Goal: Book appointment/travel/reservation

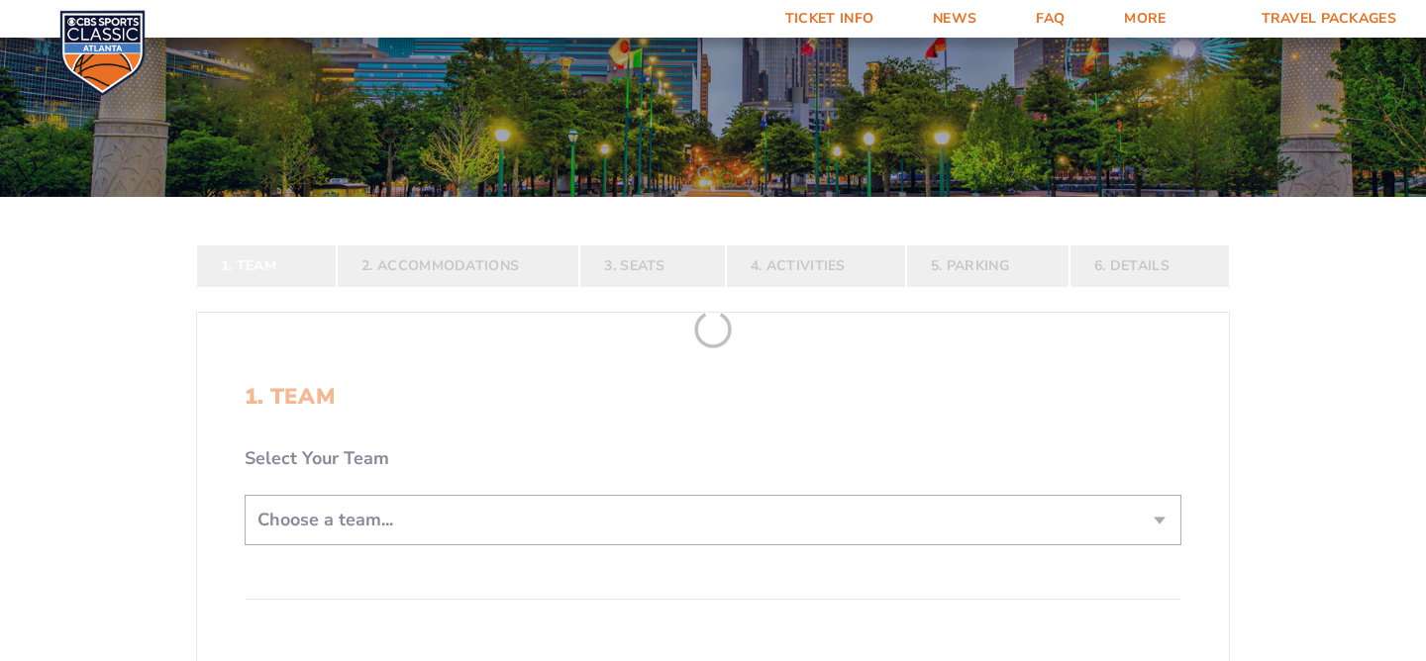
scroll to position [228, 0]
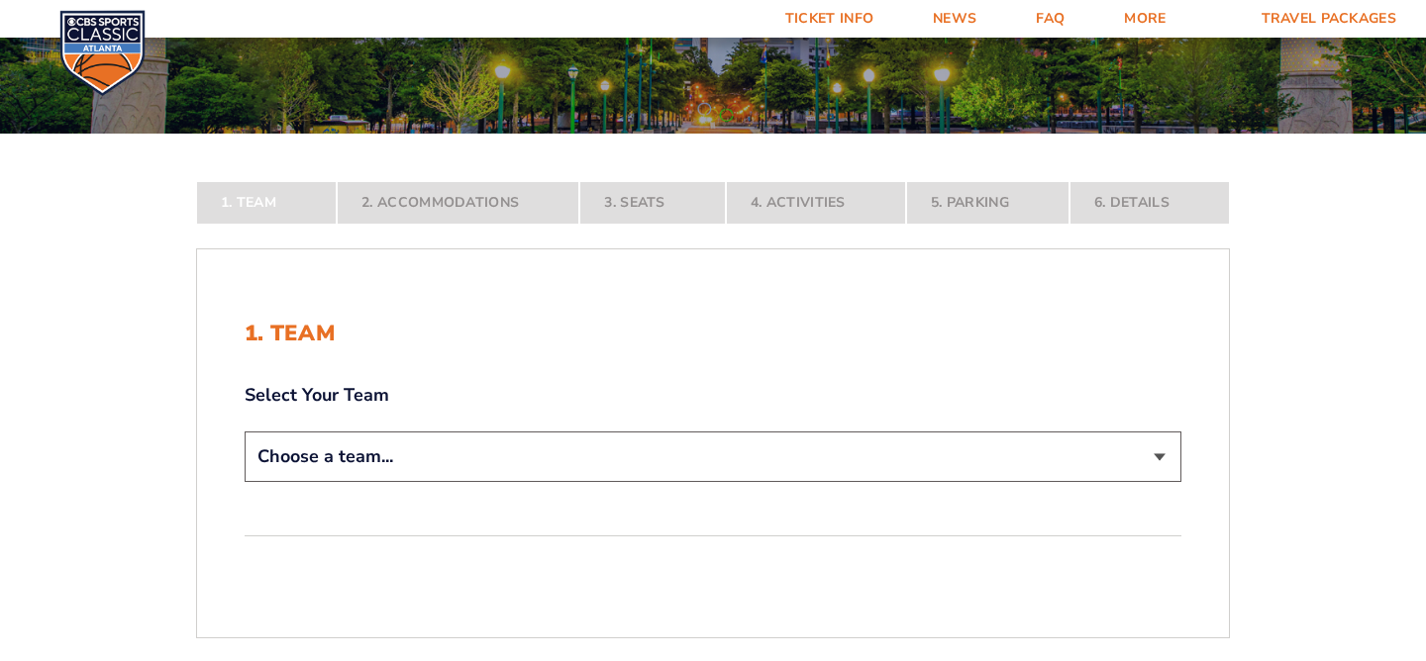
click at [677, 469] on select "Choose a team... [US_STATE] Wildcats [US_STATE] State Buckeyes [US_STATE] Tar H…" at bounding box center [713, 457] width 937 height 50
select select "12956"
click at [245, 482] on select "Choose a team... [US_STATE] Wildcats [US_STATE] State Buckeyes [US_STATE] Tar H…" at bounding box center [713, 457] width 937 height 50
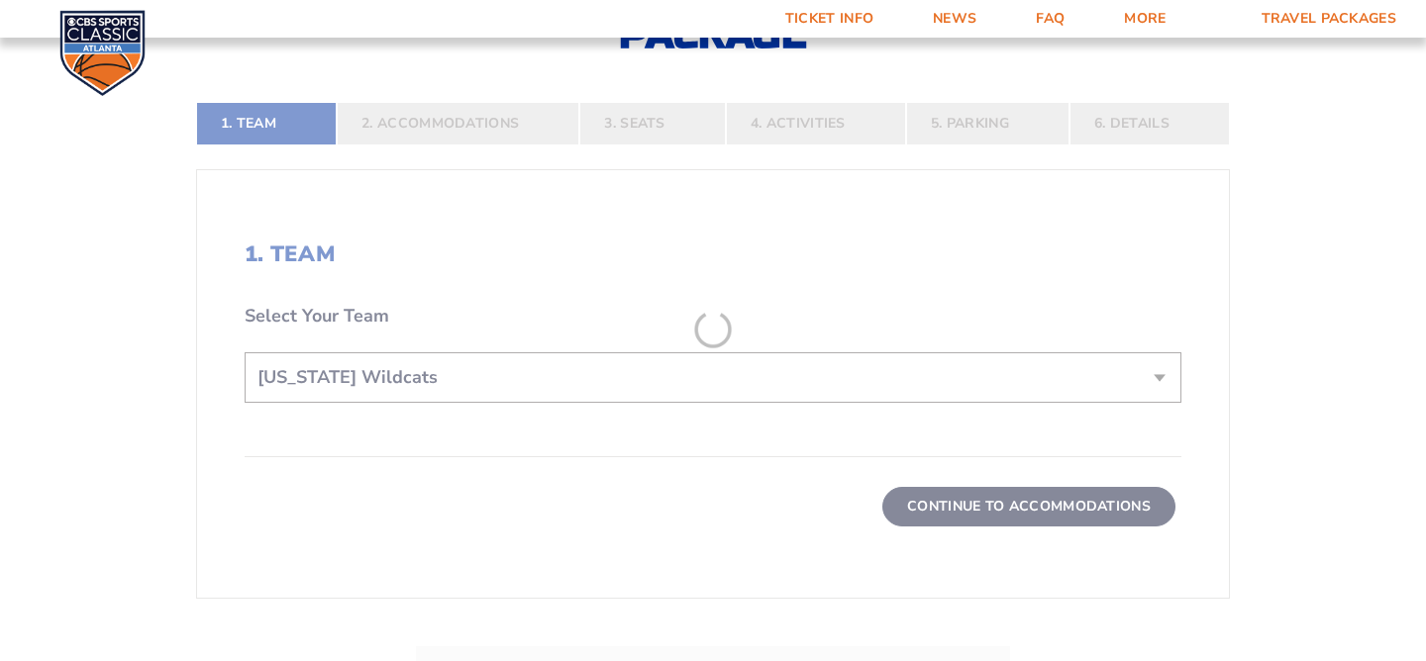
scroll to position [447, 0]
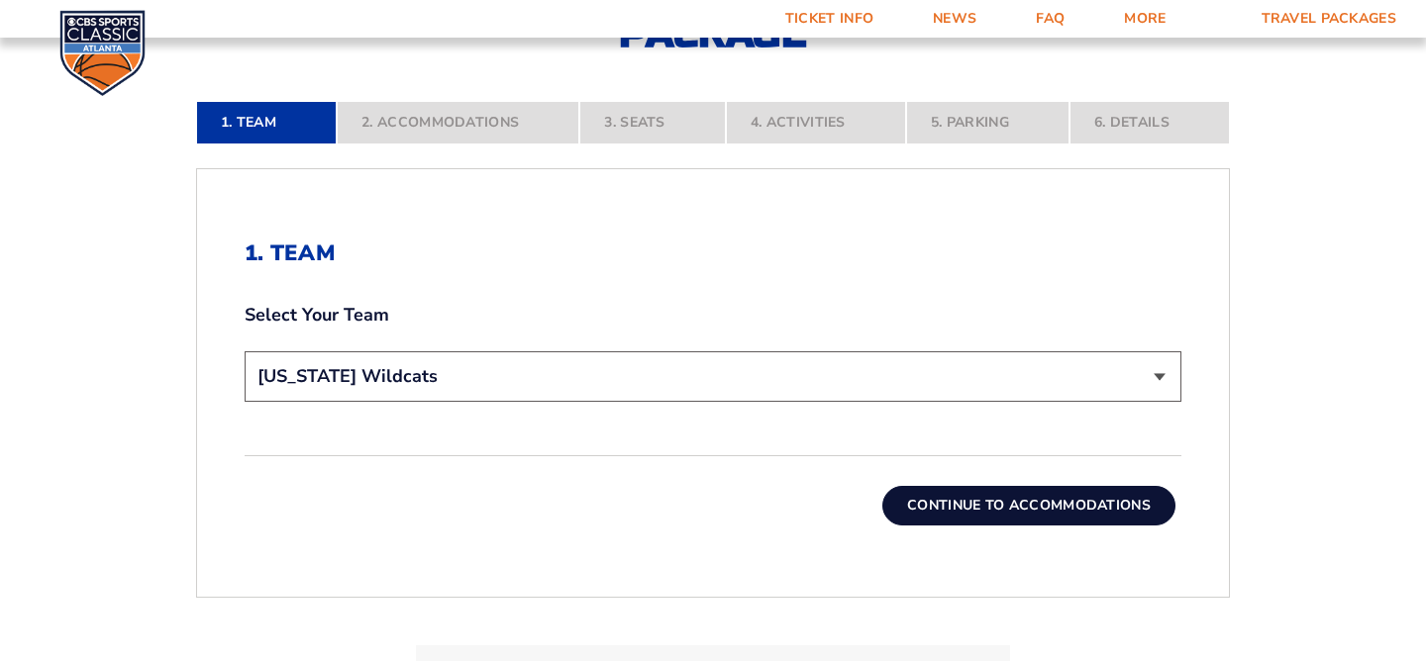
click at [912, 498] on button "Continue To Accommodations" at bounding box center [1028, 506] width 293 height 40
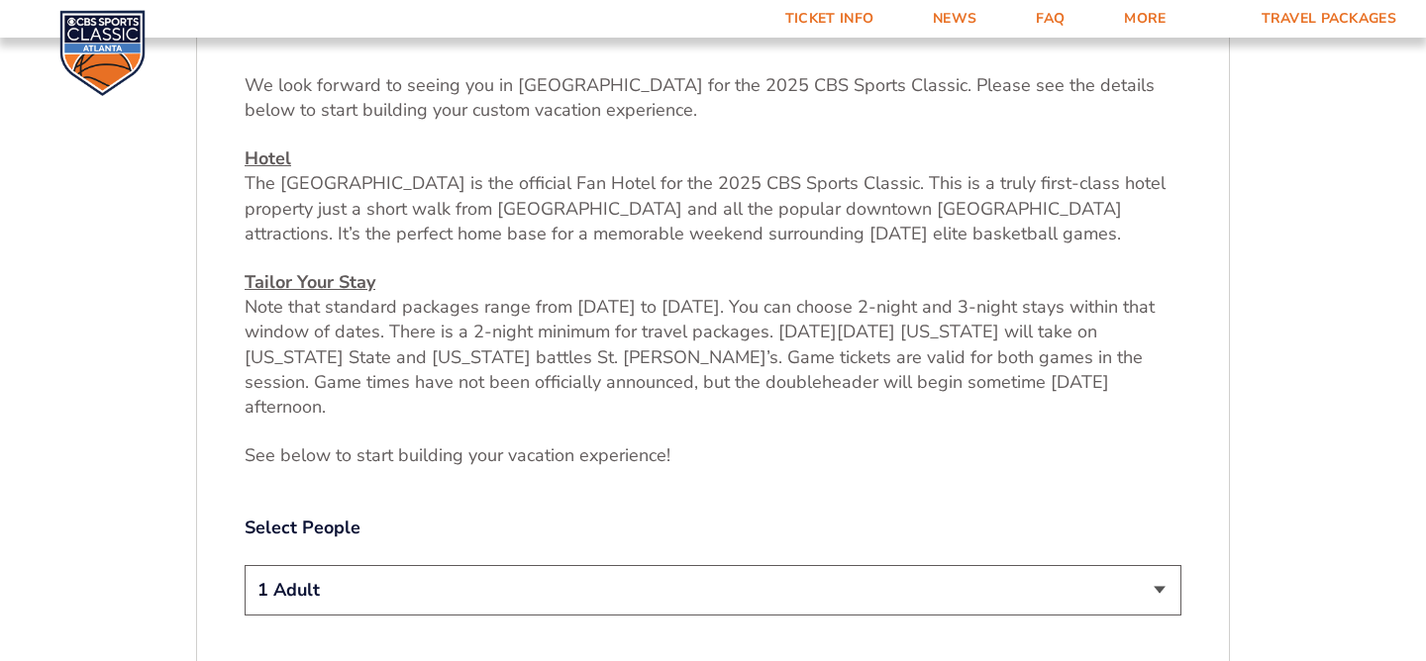
scroll to position [646, 0]
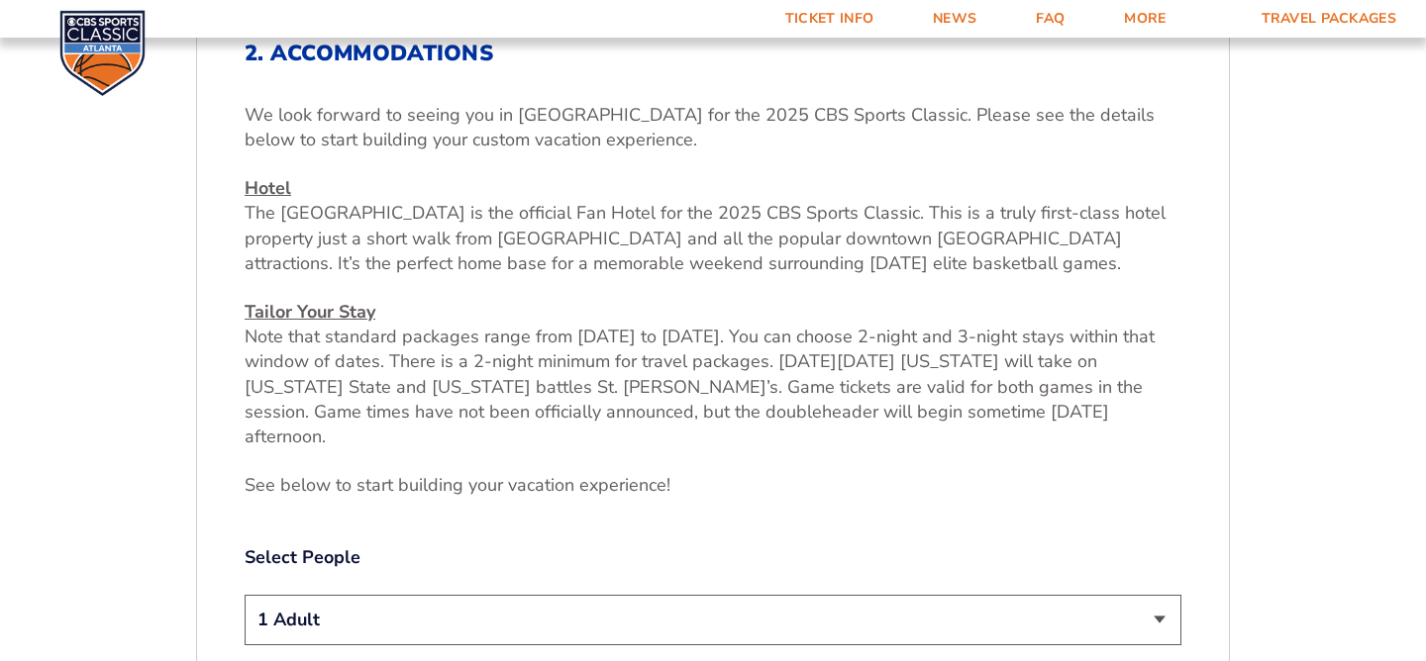
click at [849, 595] on select "1 Adult 2 Adults 3 Adults 4 Adults 2 Adults + 1 Child 2 Adults + 2 Children 2 A…" at bounding box center [713, 620] width 937 height 50
select select "4 Adults"
click at [245, 595] on select "1 Adult 2 Adults 3 Adults 4 Adults 2 Adults + 1 Child 2 Adults + 2 Children 2 A…" at bounding box center [713, 620] width 937 height 50
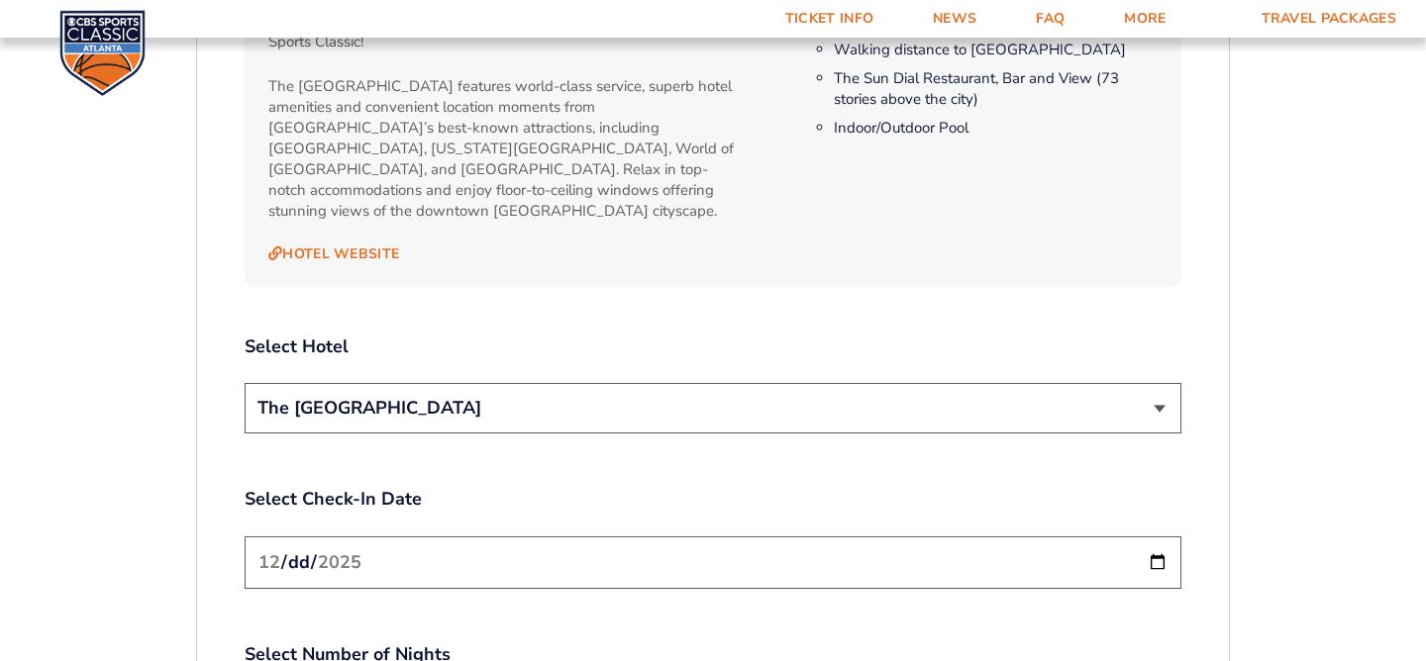
scroll to position [2139, 0]
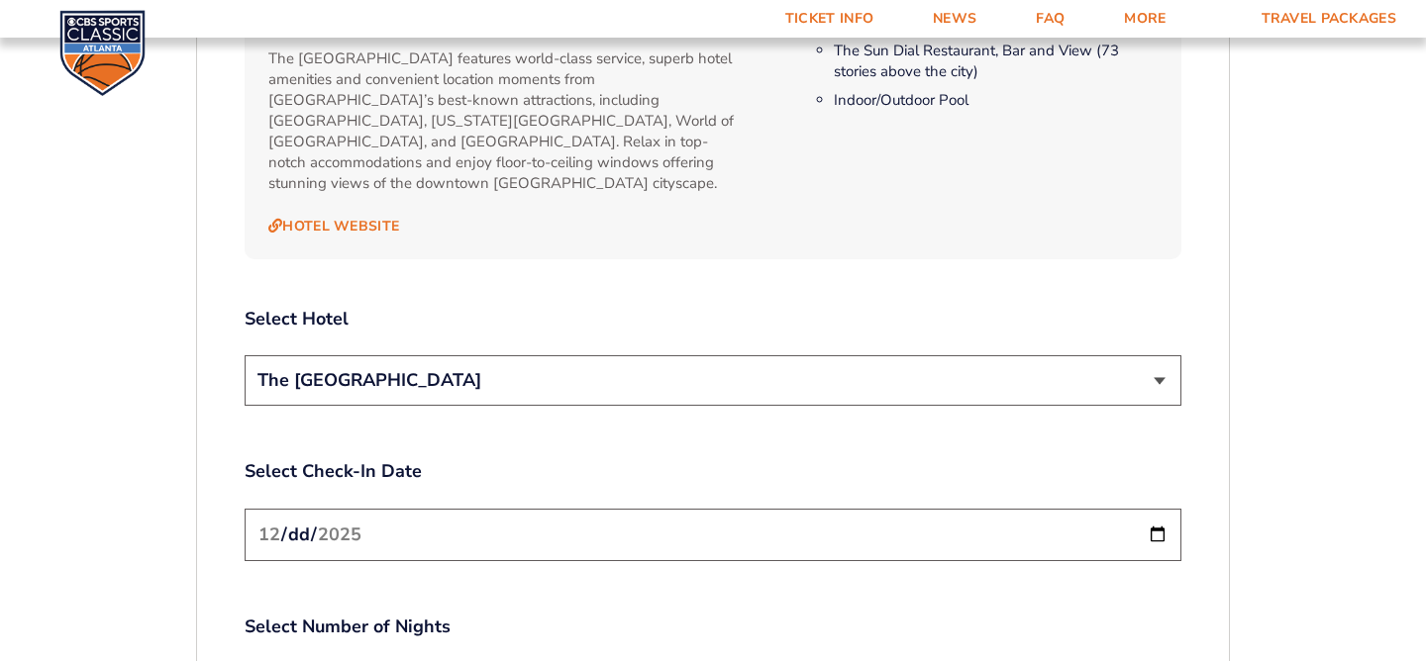
click at [477, 509] on input "[DATE]" at bounding box center [713, 535] width 937 height 52
click at [1142, 509] on input "[DATE]" at bounding box center [713, 535] width 937 height 52
click at [1155, 509] on input "[DATE]" at bounding box center [713, 535] width 937 height 52
type input "[DATE]"
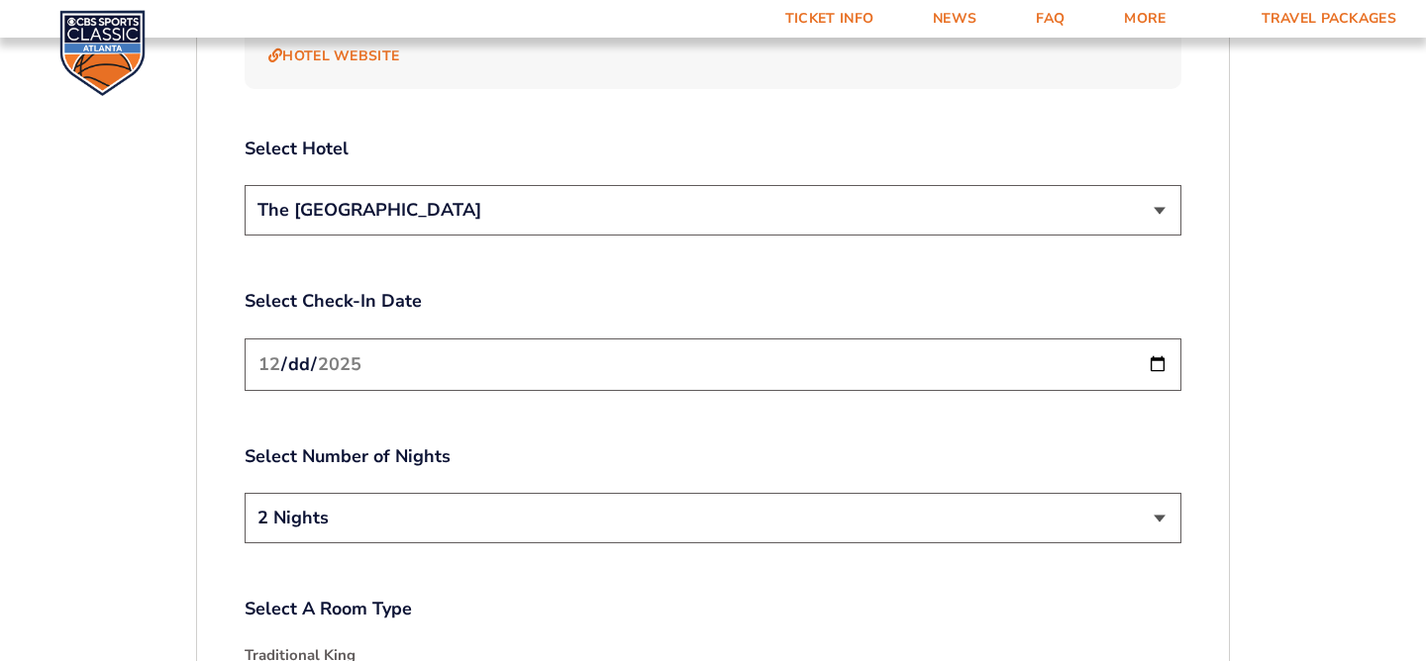
scroll to position [2353, 0]
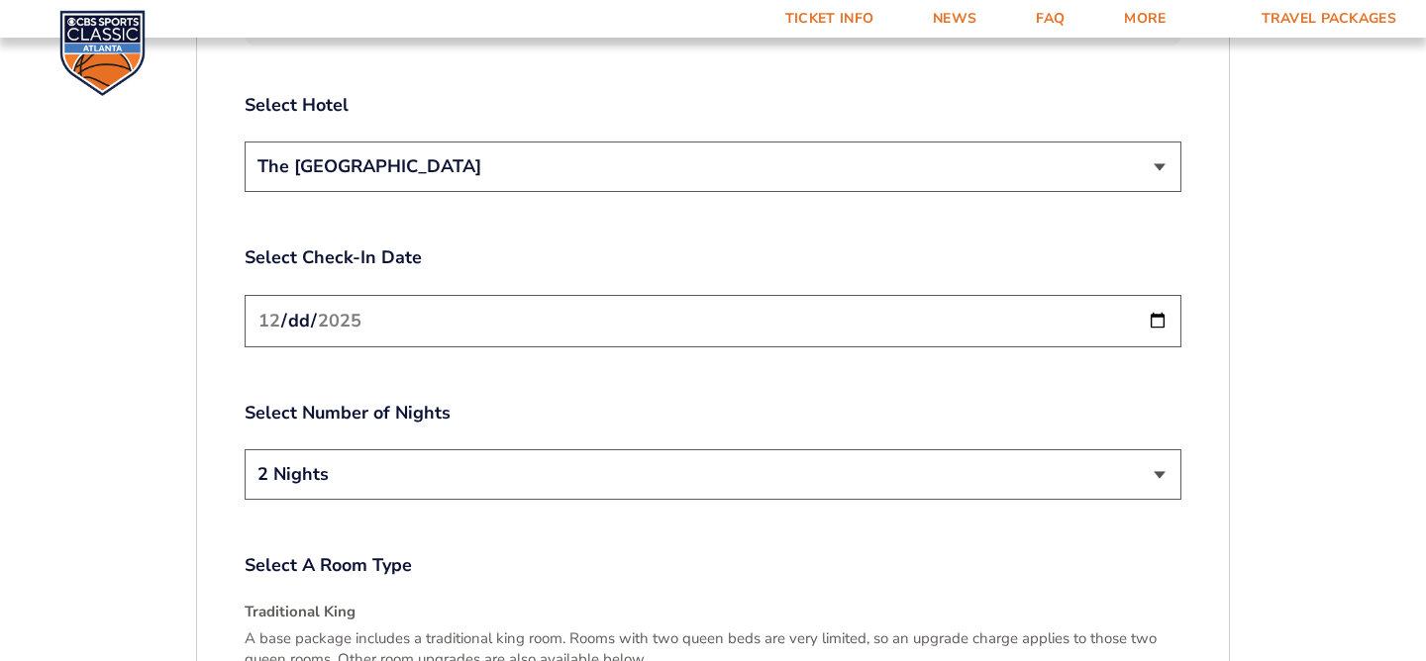
click at [399, 449] on select "2 Nights 3 Nights" at bounding box center [713, 474] width 937 height 50
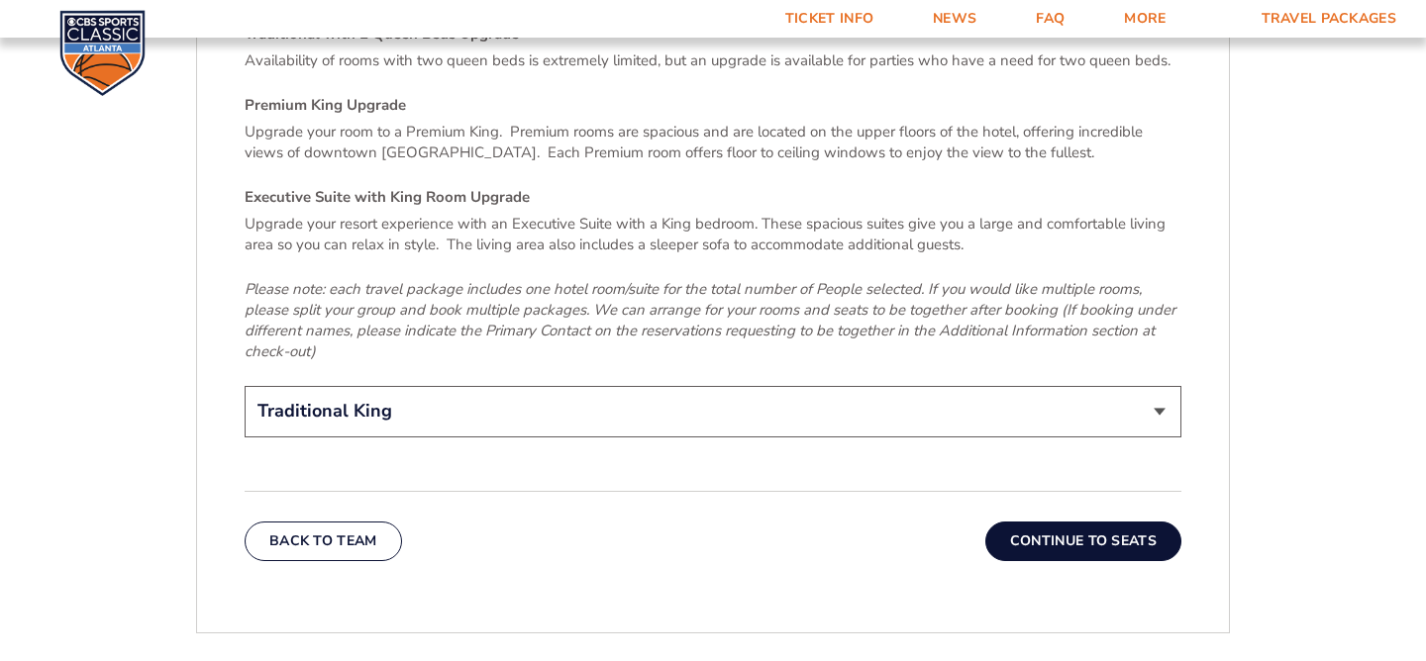
click at [1057, 522] on button "Continue To Seats" at bounding box center [1083, 542] width 196 height 40
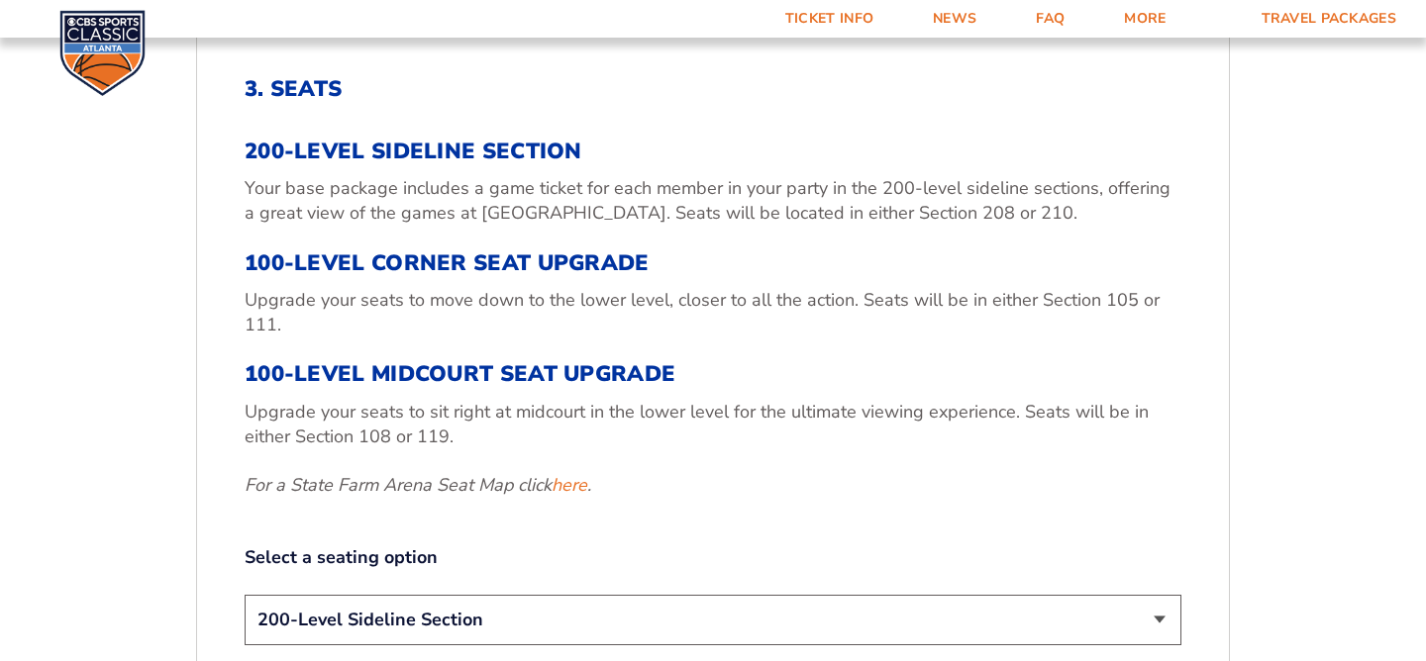
scroll to position [807, 0]
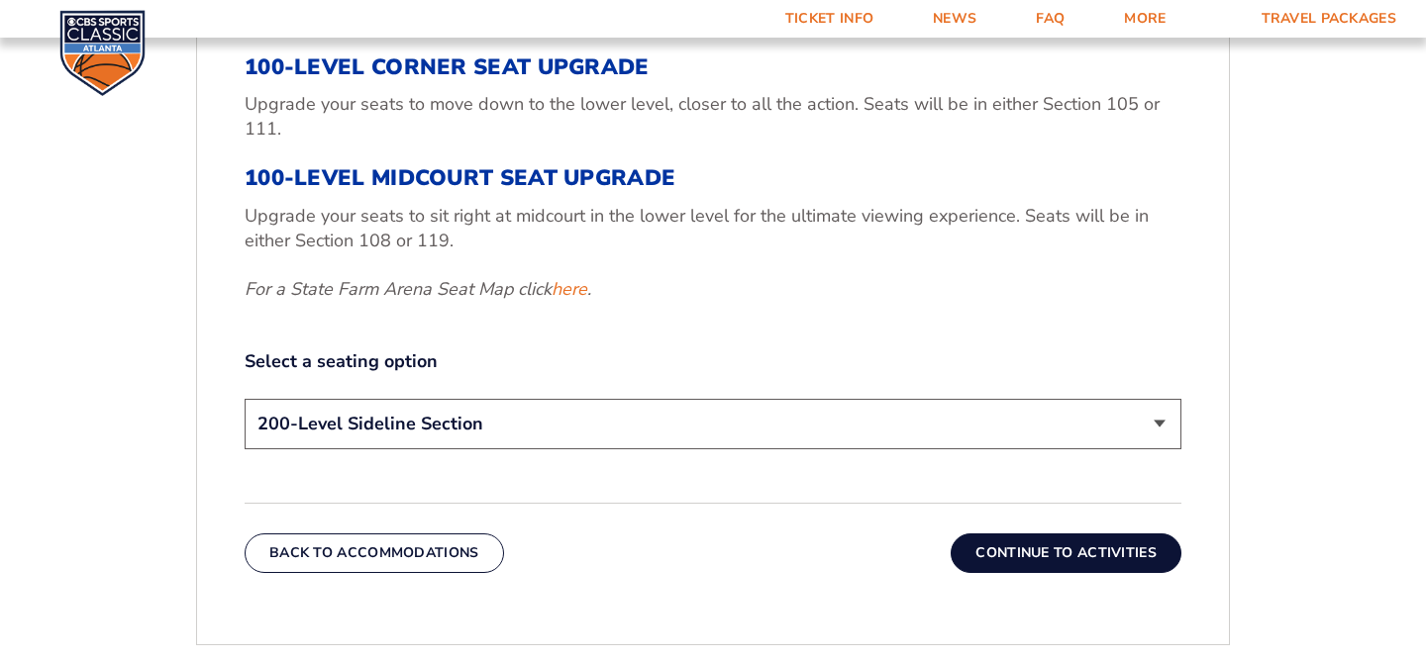
click at [937, 436] on select "200-Level Sideline Section 100-Level Corner Seat Upgrade (+$120 per person) 100…" at bounding box center [713, 424] width 937 height 50
click at [245, 399] on select "200-Level Sideline Section 100-Level Corner Seat Upgrade (+$120 per person) 100…" at bounding box center [713, 424] width 937 height 50
click at [1041, 543] on button "Continue To Activities" at bounding box center [1065, 554] width 231 height 40
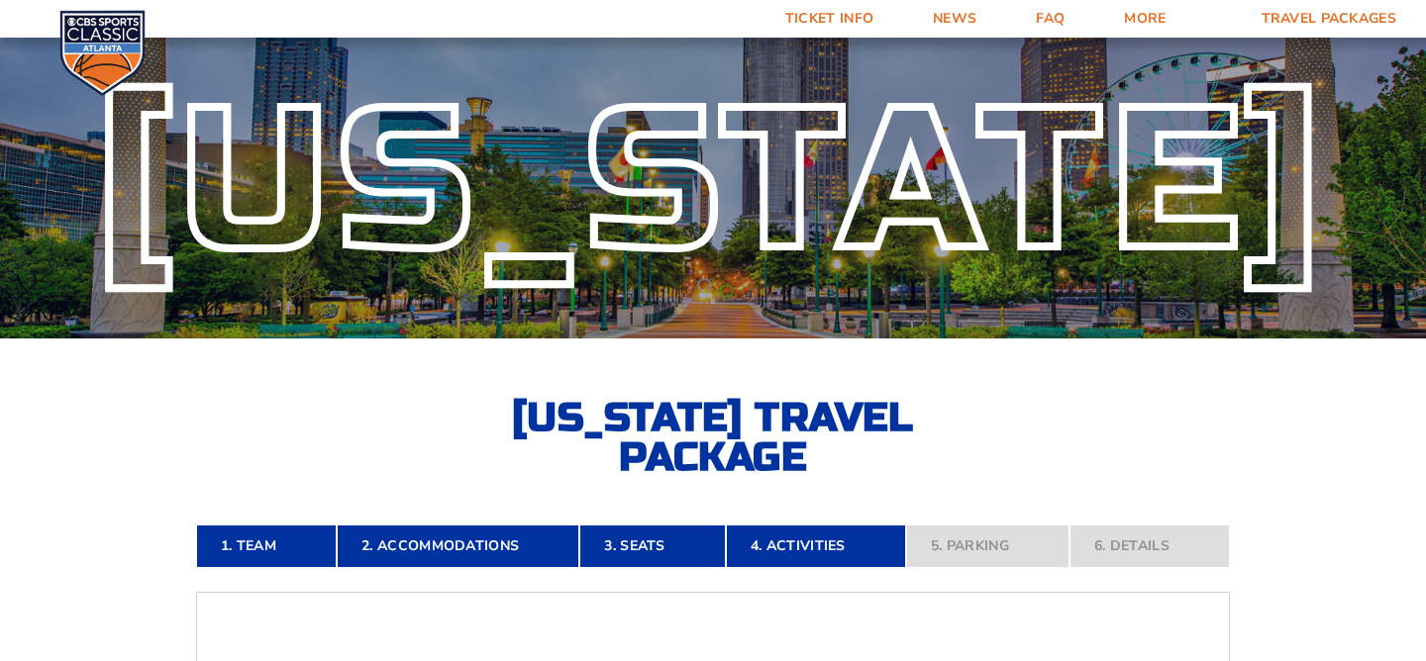
scroll to position [0, 0]
